Goal: Navigation & Orientation: Find specific page/section

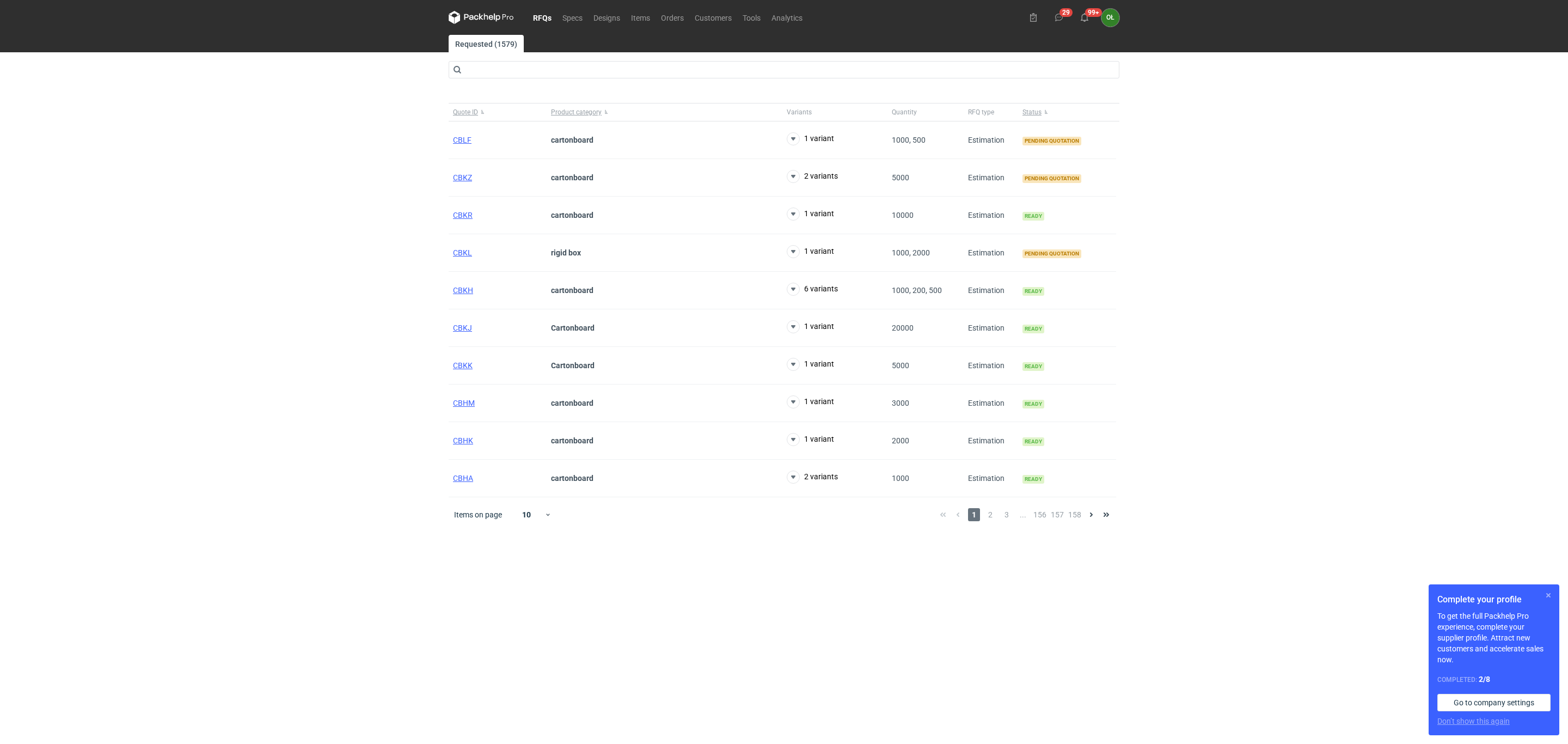
click at [1546, 590] on button "button" at bounding box center [1548, 595] width 13 height 13
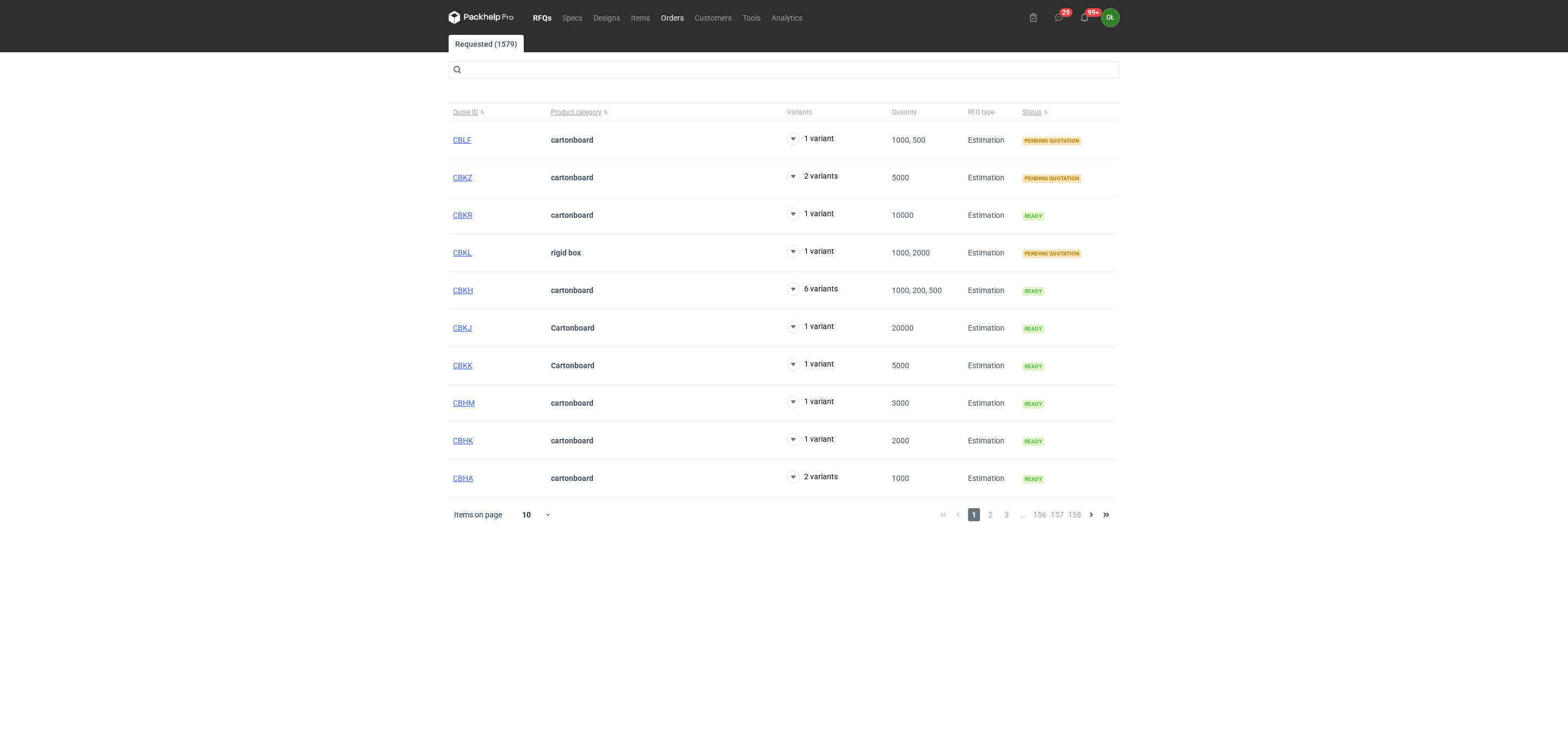
click at [667, 13] on link "Orders" at bounding box center [672, 17] width 34 height 13
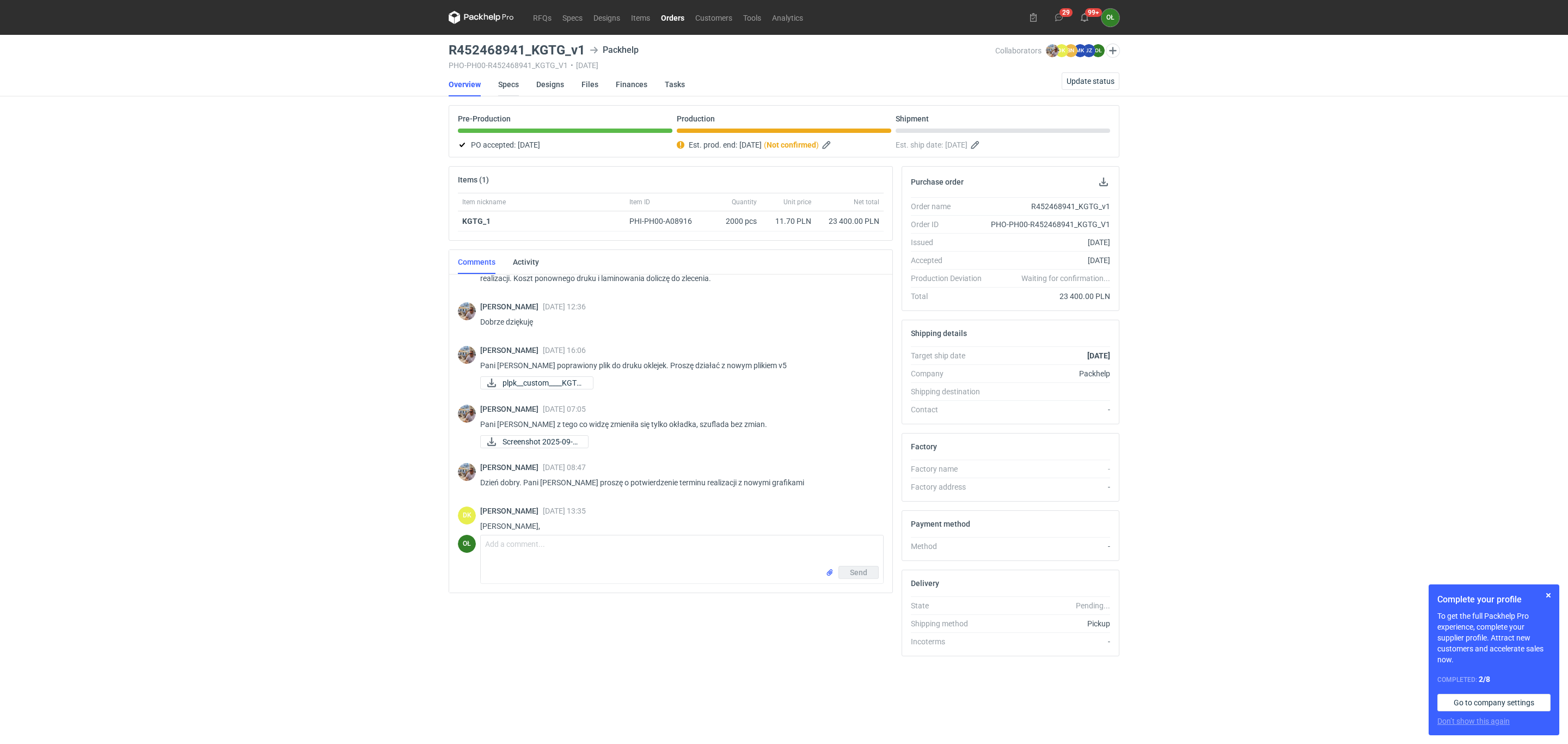
scroll to position [714, 0]
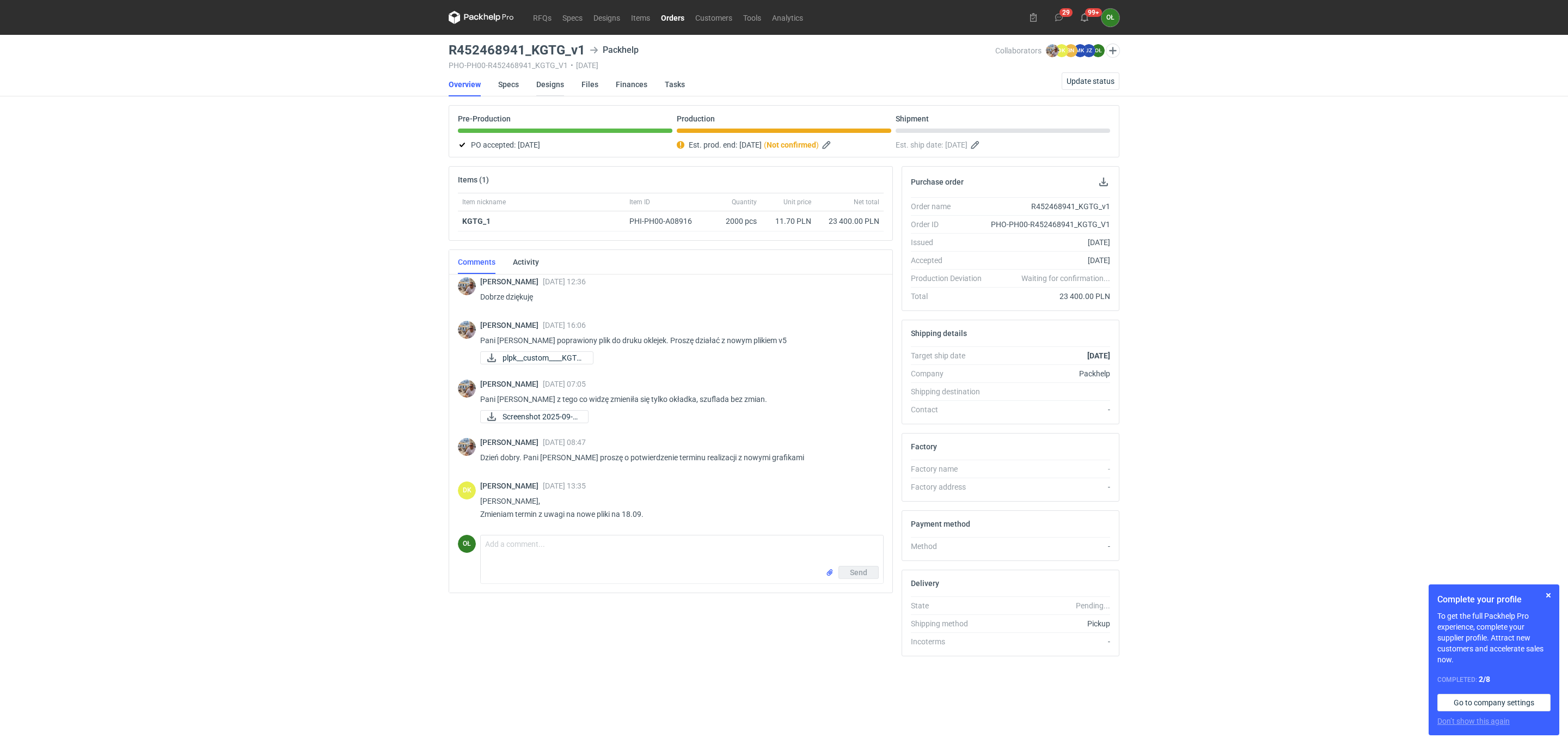
click at [543, 85] on link "Designs" at bounding box center [550, 84] width 28 height 24
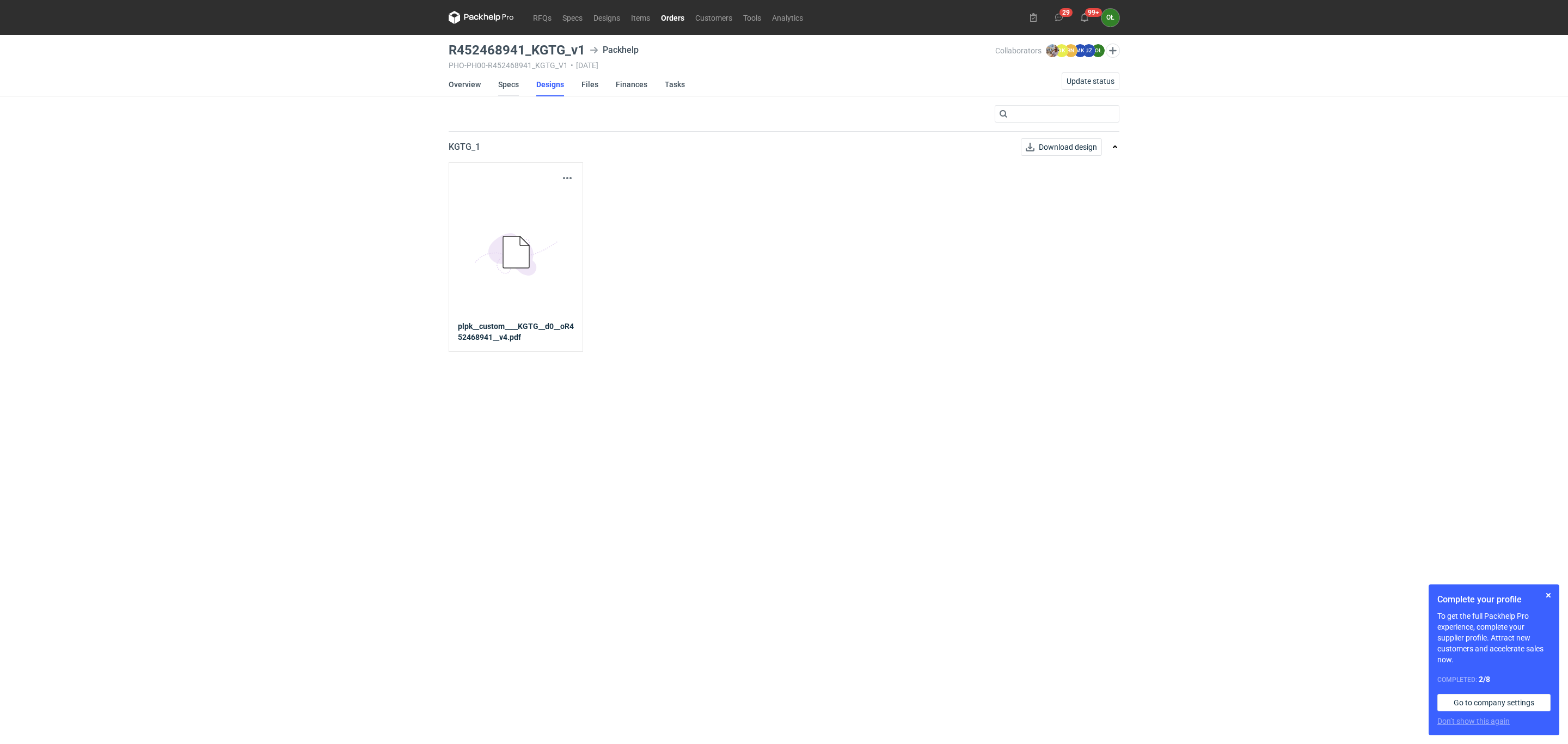
click at [510, 87] on link "Specs" at bounding box center [508, 84] width 21 height 24
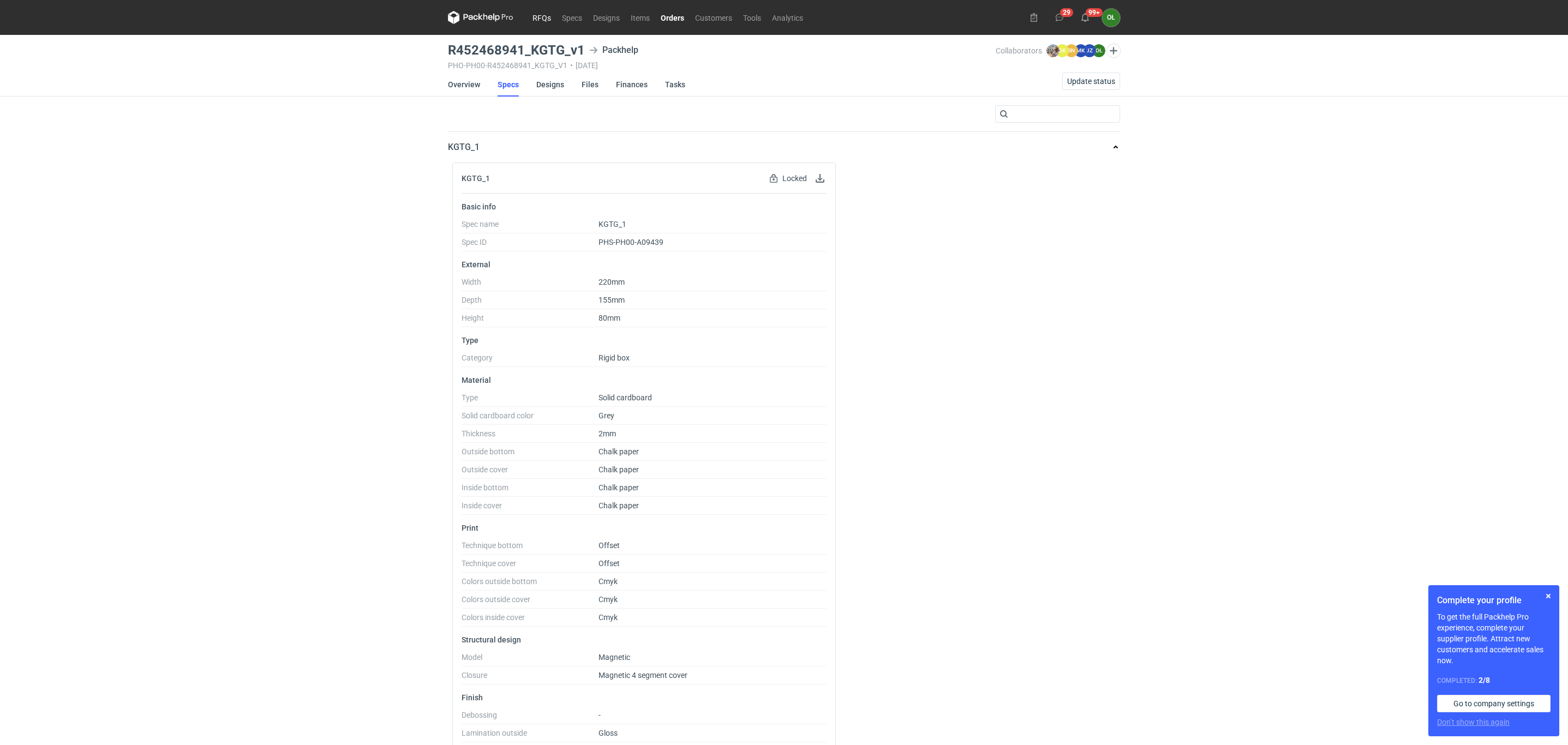
click at [541, 18] on link "RFQs" at bounding box center [541, 17] width 29 height 13
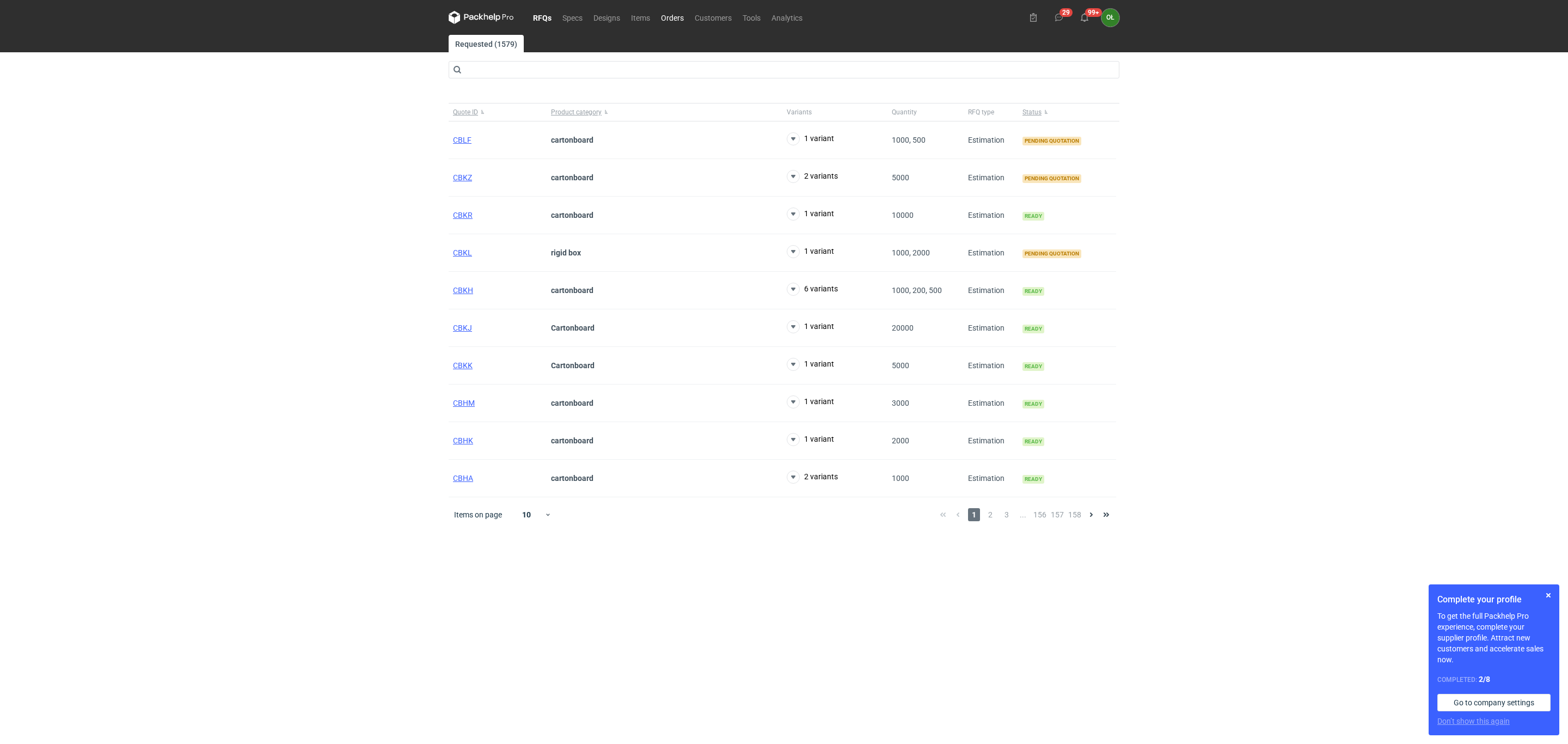
click at [667, 11] on link "Orders" at bounding box center [672, 17] width 34 height 13
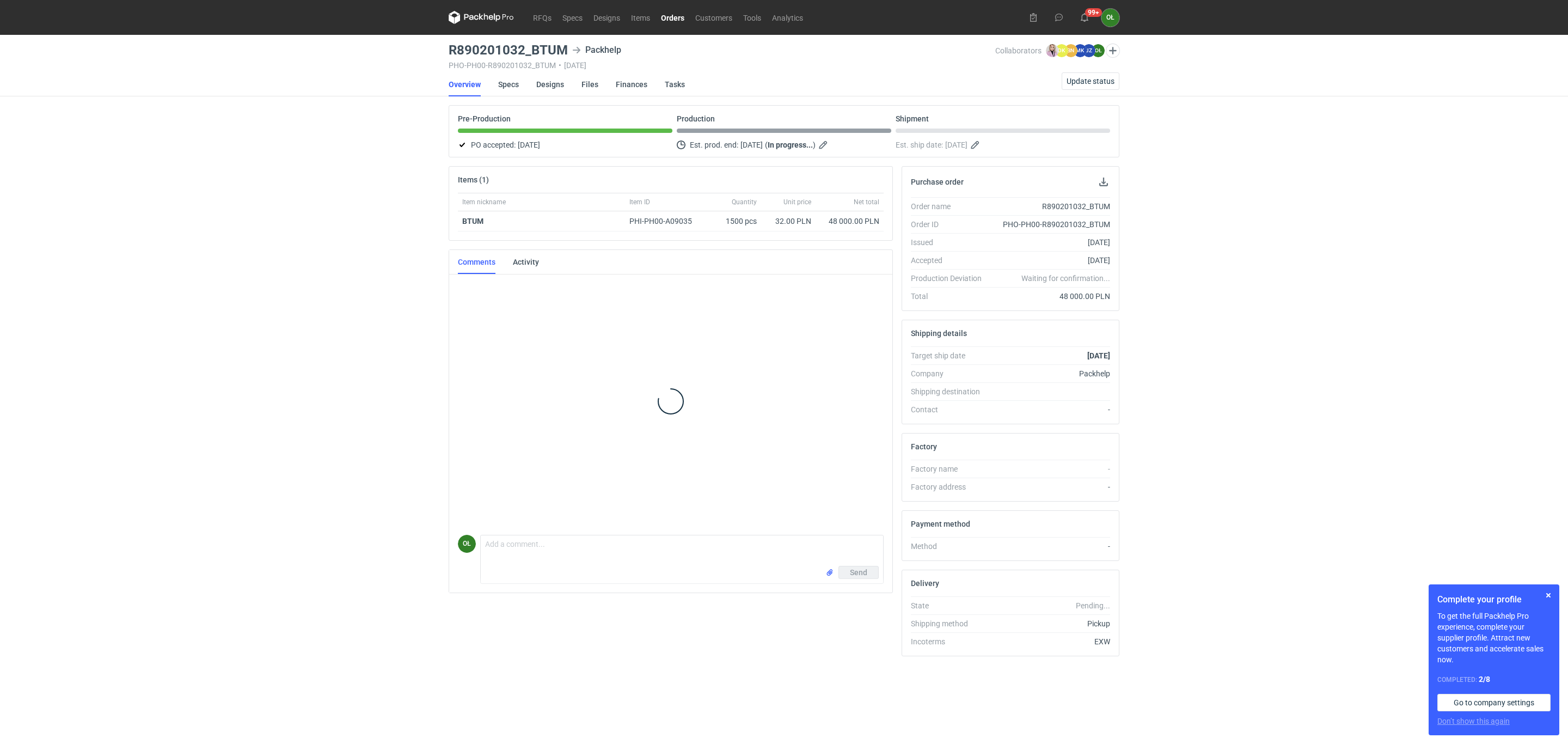
scroll to position [180, 0]
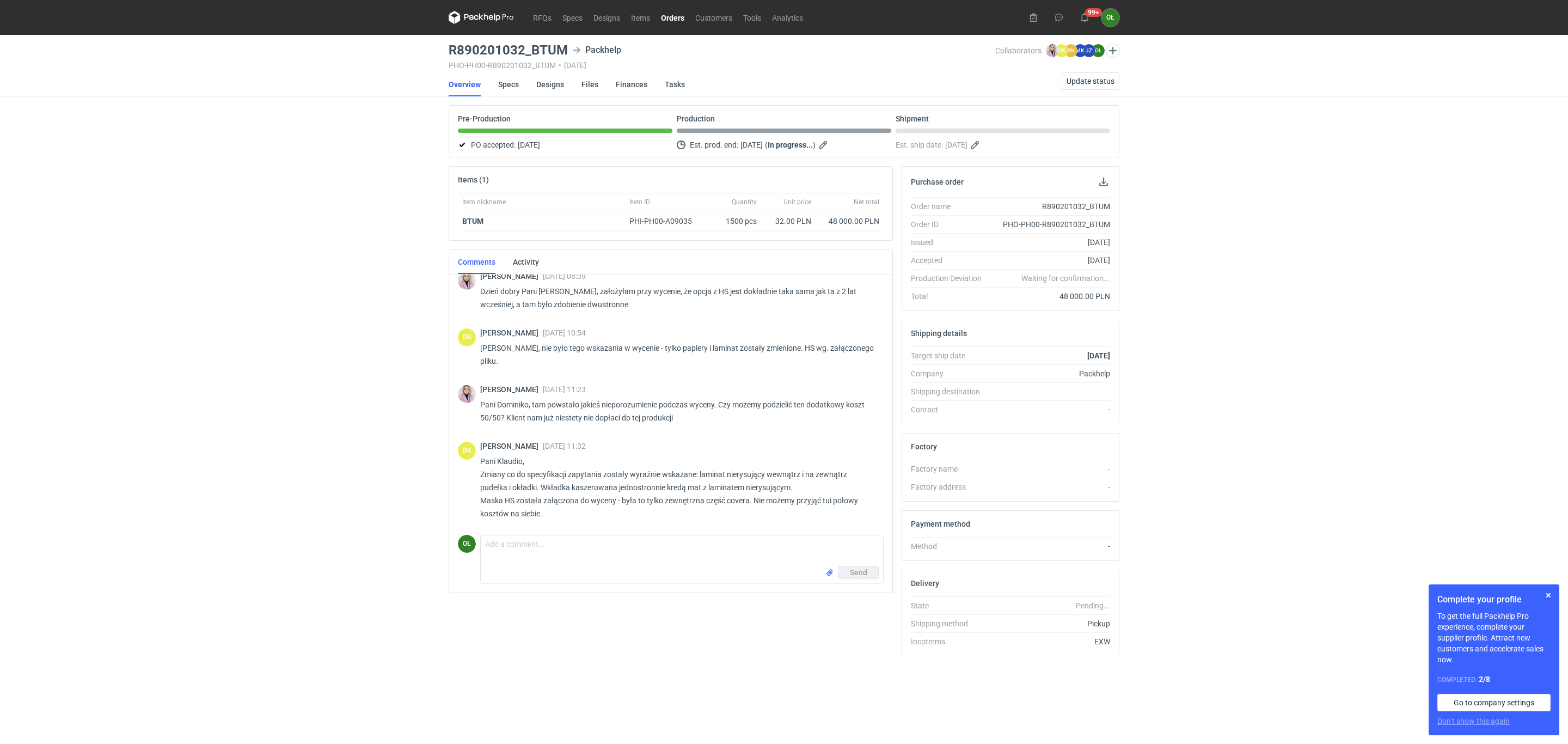
click at [677, 13] on link "Orders" at bounding box center [672, 17] width 34 height 13
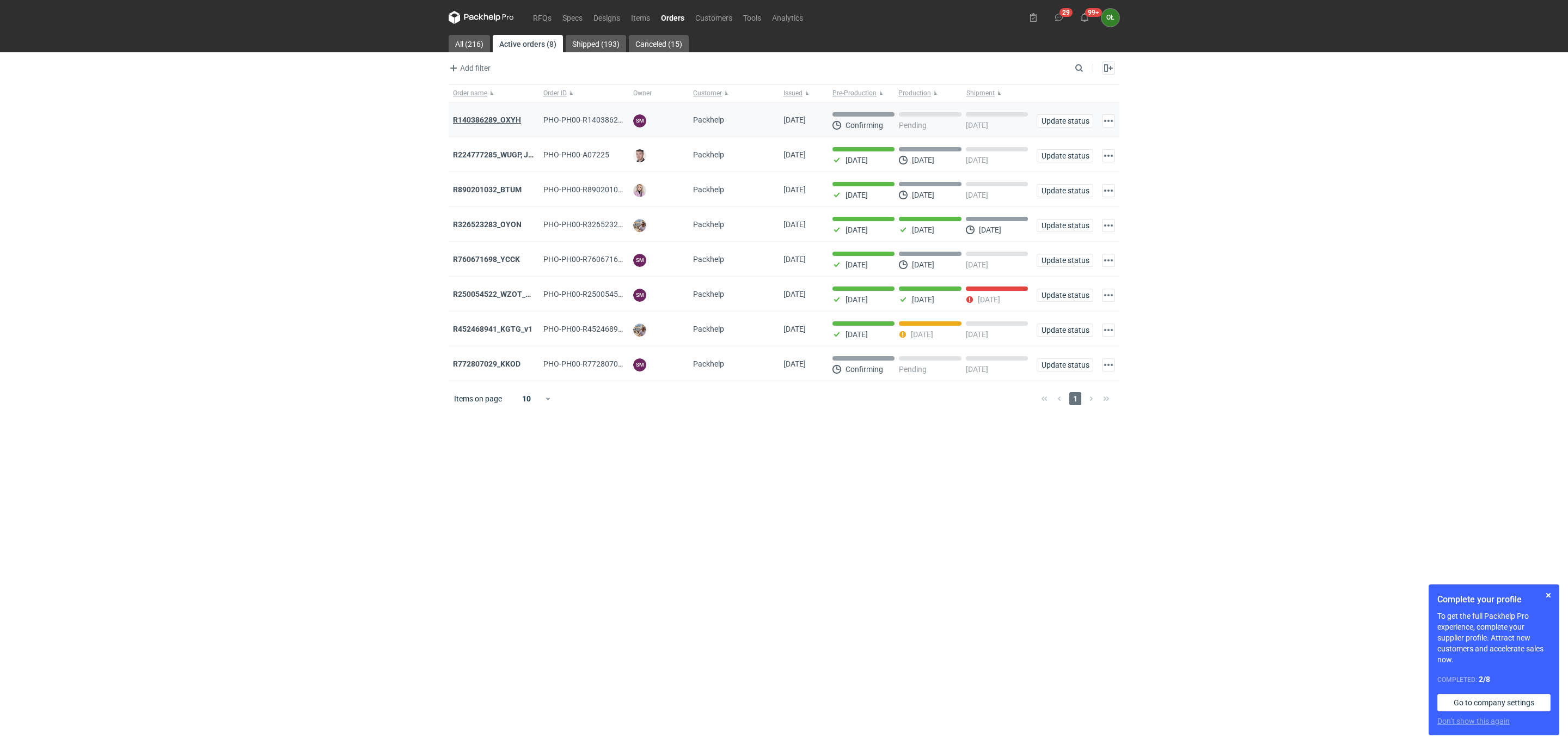
drag, startPoint x: 482, startPoint y: 126, endPoint x: 479, endPoint y: 120, distance: 6.7
